Goal: Find contact information: Find contact information

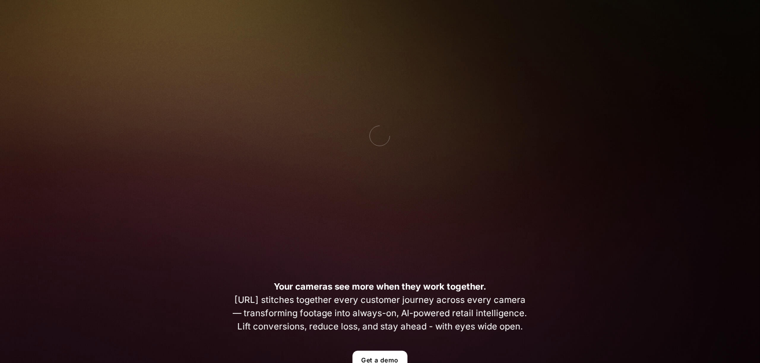
scroll to position [111, 0]
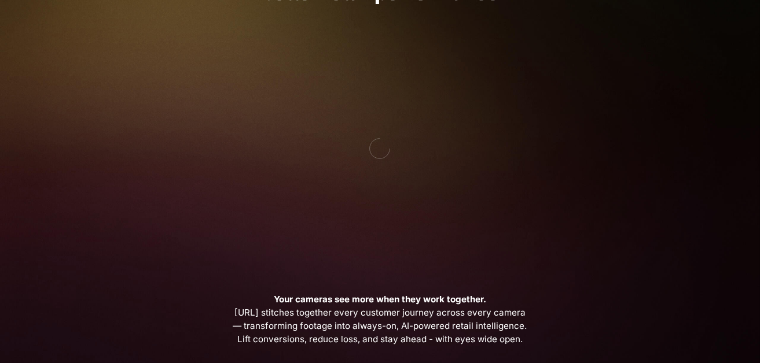
click at [536, 362] on div "Turn your cameras into AI agents for better retail performance Your cameras see…" at bounding box center [379, 279] width 521 height 695
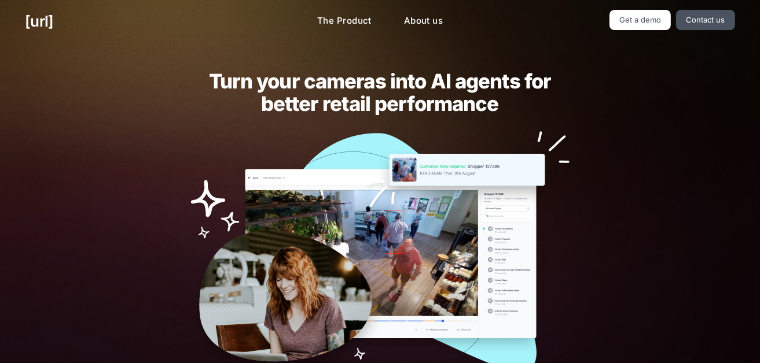
scroll to position [194, 0]
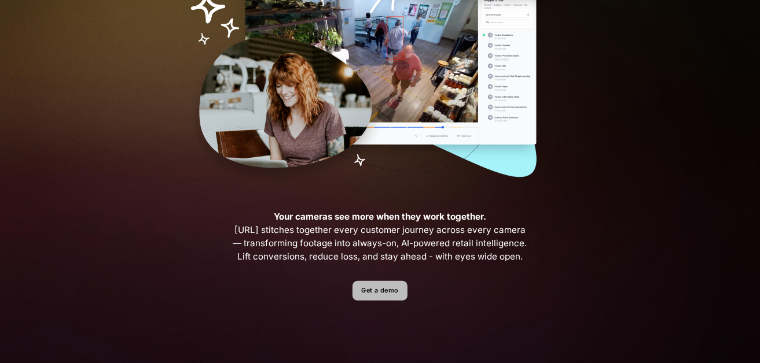
click at [370, 292] on link "Get a demo" at bounding box center [379, 291] width 55 height 20
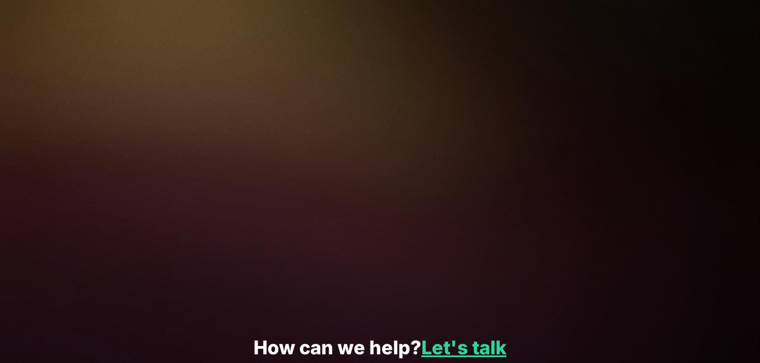
scroll to position [327, 0]
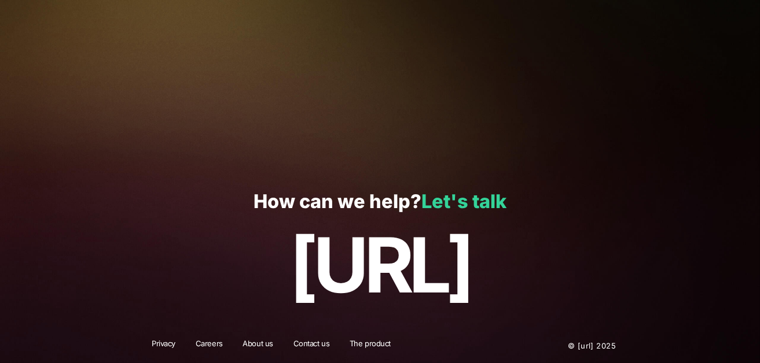
click at [450, 209] on link "Let's talk" at bounding box center [463, 201] width 85 height 23
click at [442, 201] on link "Let's talk" at bounding box center [463, 201] width 85 height 23
click at [439, 204] on link "Let's talk" at bounding box center [463, 201] width 85 height 23
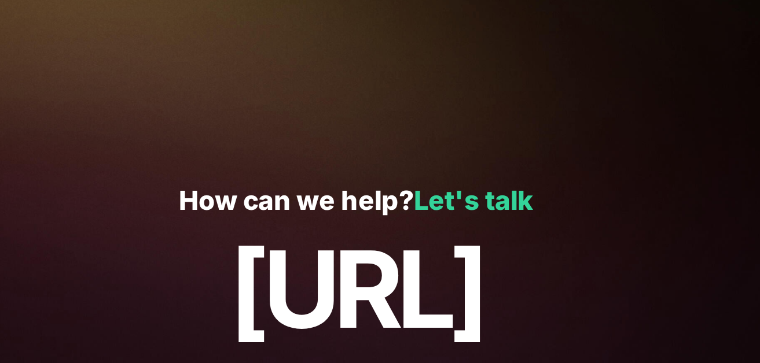
click at [439, 204] on link "Let's talk" at bounding box center [463, 201] width 85 height 23
